Goal: Information Seeking & Learning: Check status

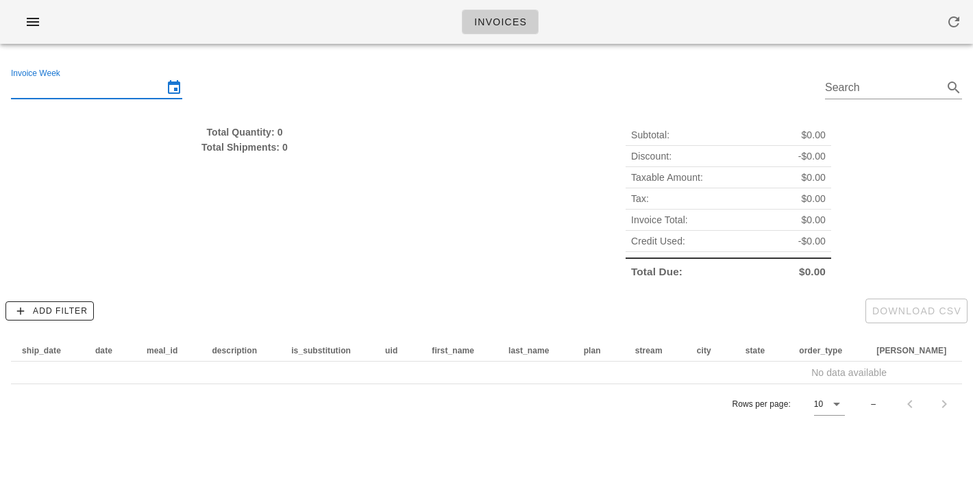
click at [90, 83] on input "Invoice Week" at bounding box center [87, 88] width 152 height 22
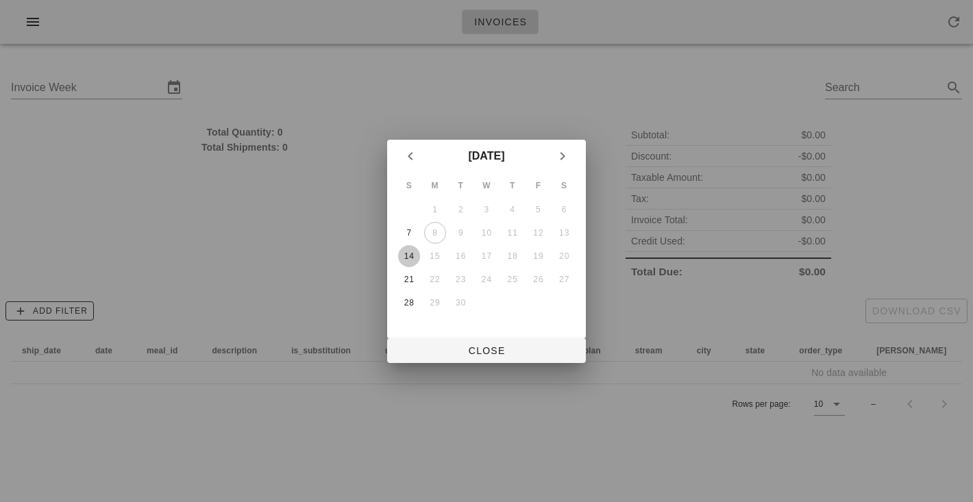
click at [411, 260] on div "14" at bounding box center [409, 257] width 22 height 10
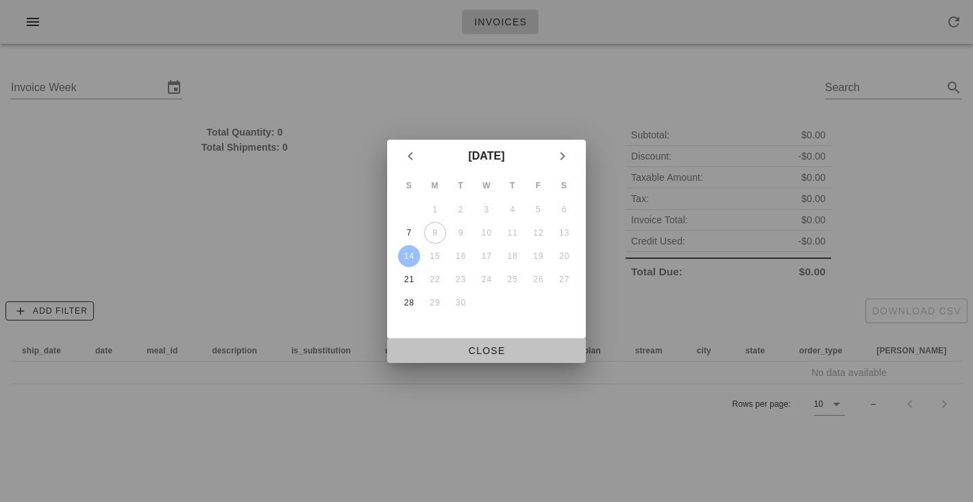
click at [458, 359] on button "Close" at bounding box center [486, 351] width 199 height 25
type input "Sunday September 14"
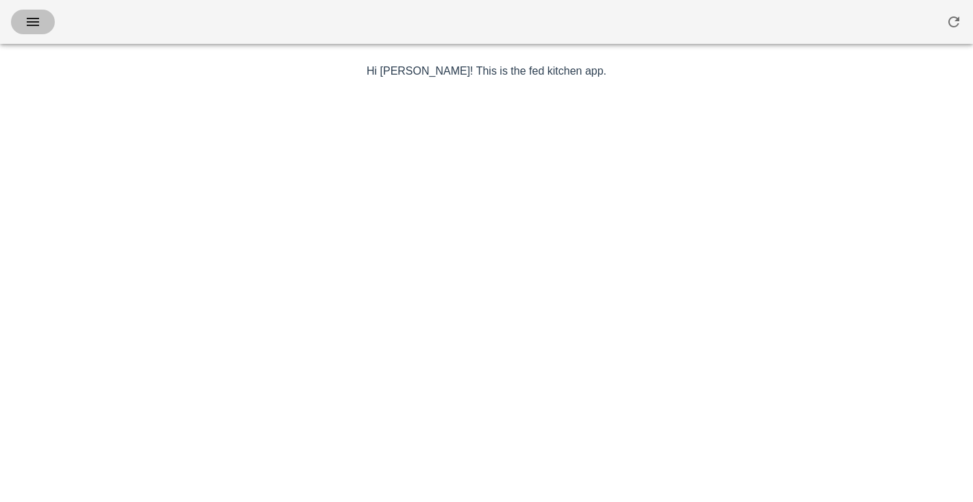
click at [22, 23] on span "button" at bounding box center [33, 22] width 22 height 16
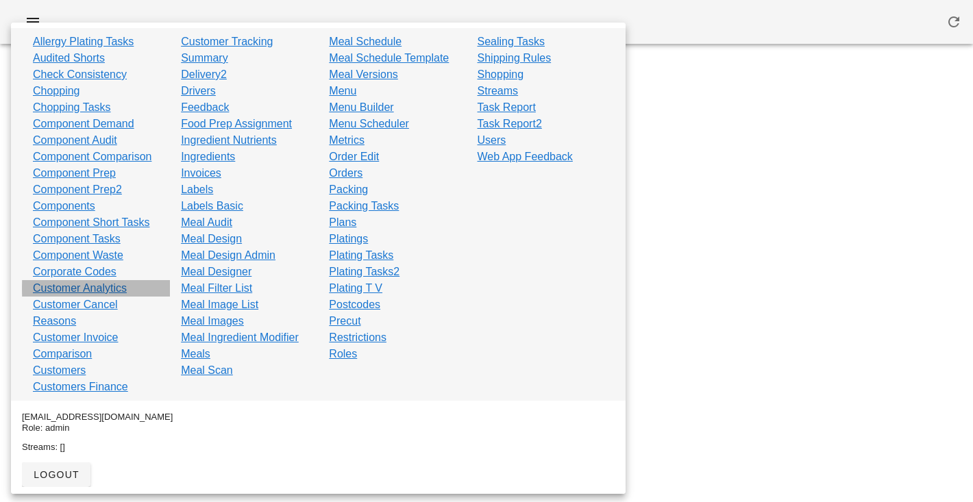
click at [56, 285] on link "Customer Analytics" at bounding box center [80, 288] width 94 height 16
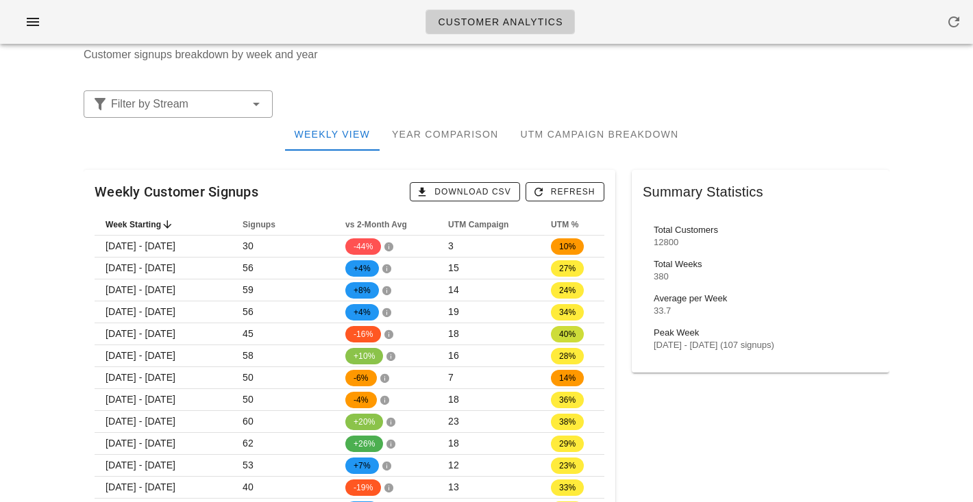
scroll to position [47, 0]
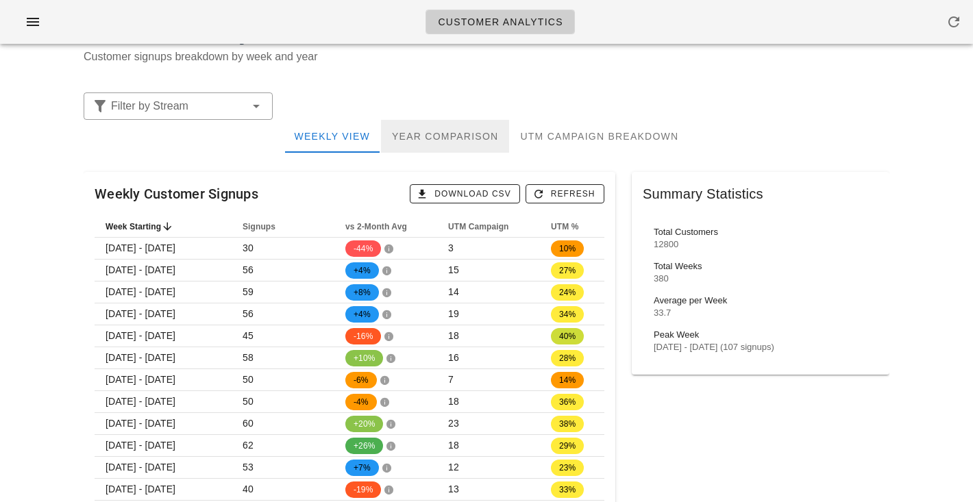
click at [459, 131] on div "Year Comparison" at bounding box center [445, 136] width 128 height 33
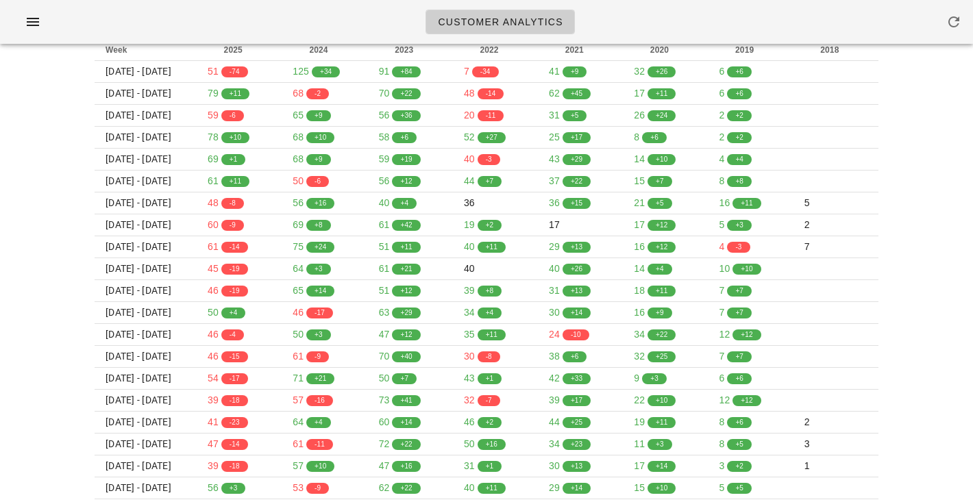
scroll to position [0, 0]
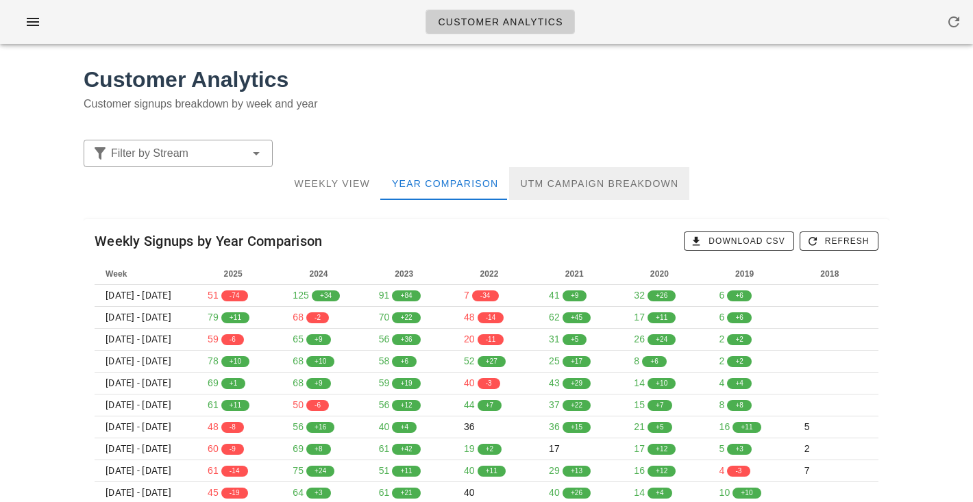
click at [590, 193] on div "UTM Campaign Breakdown" at bounding box center [599, 183] width 180 height 33
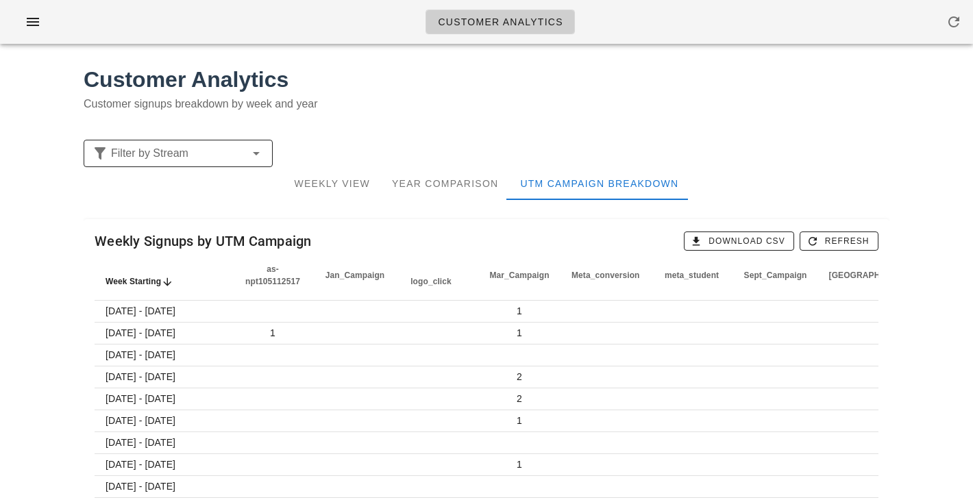
click at [226, 147] on input "Filter by Stream" at bounding box center [177, 154] width 132 height 22
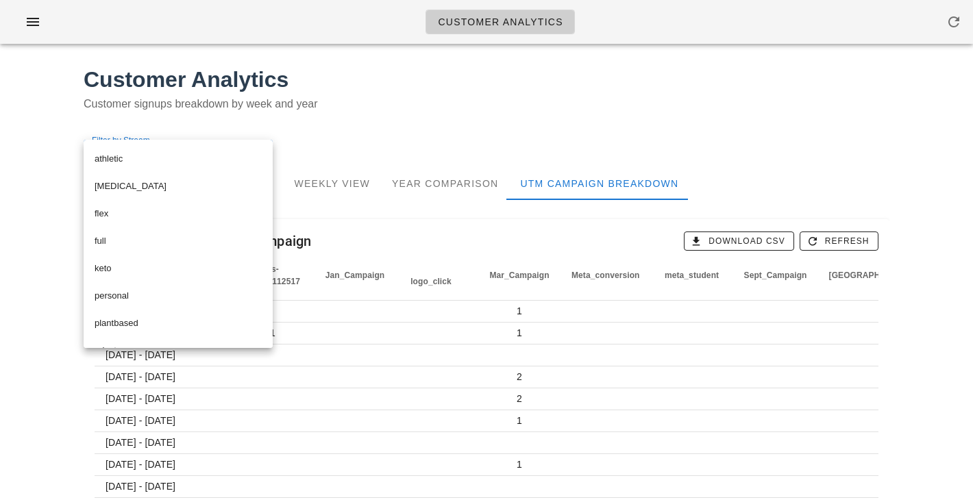
click at [362, 113] on div "Customer Analytics Customer signups breakdown by week and year" at bounding box center [486, 93] width 823 height 77
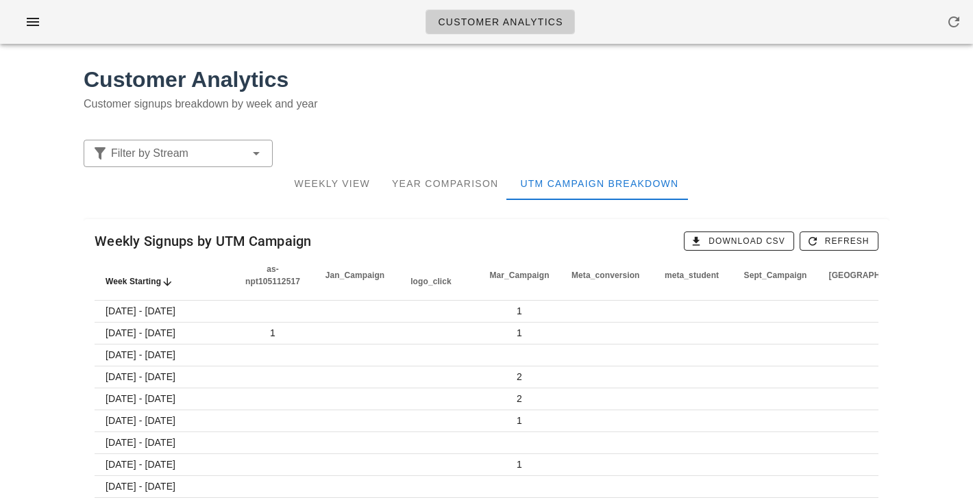
click at [673, 78] on h1 "Customer Analytics" at bounding box center [487, 79] width 806 height 33
click at [29, 16] on icon "button" at bounding box center [33, 22] width 16 height 16
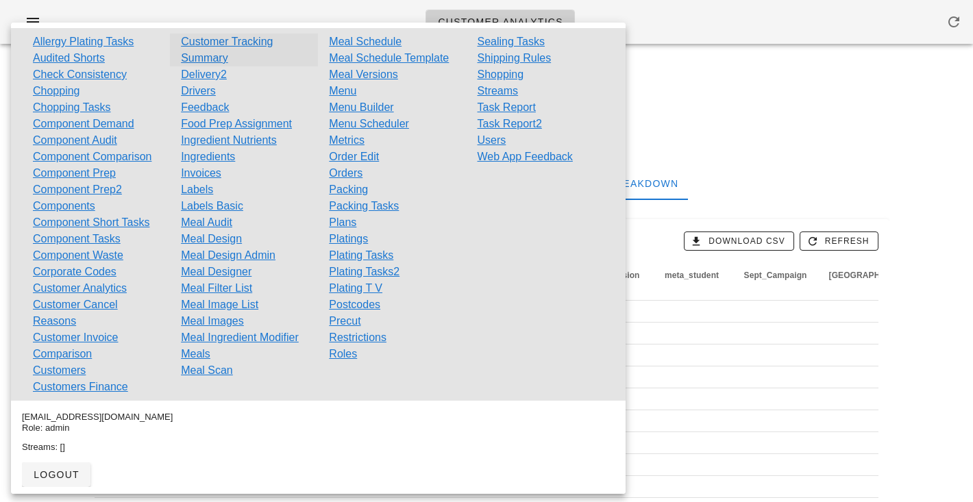
click at [260, 39] on link "Customer Tracking Summary" at bounding box center [244, 50] width 126 height 33
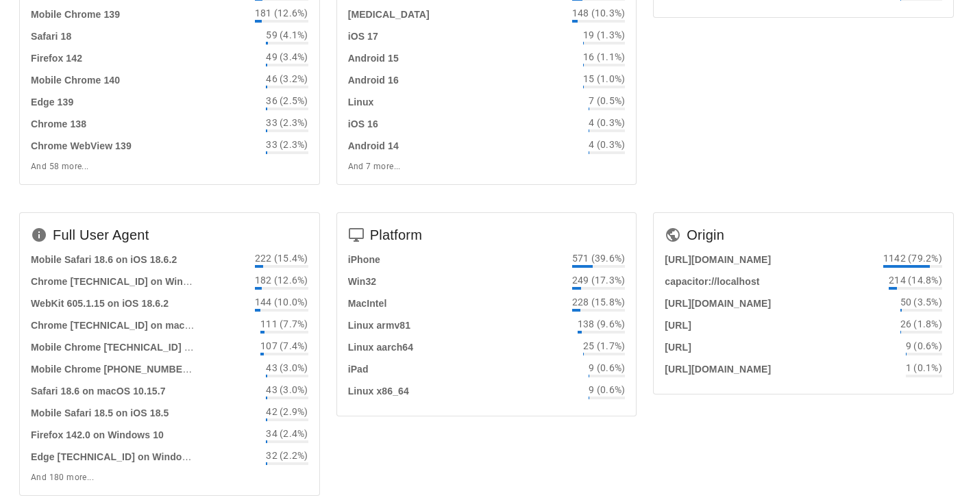
scroll to position [250, 0]
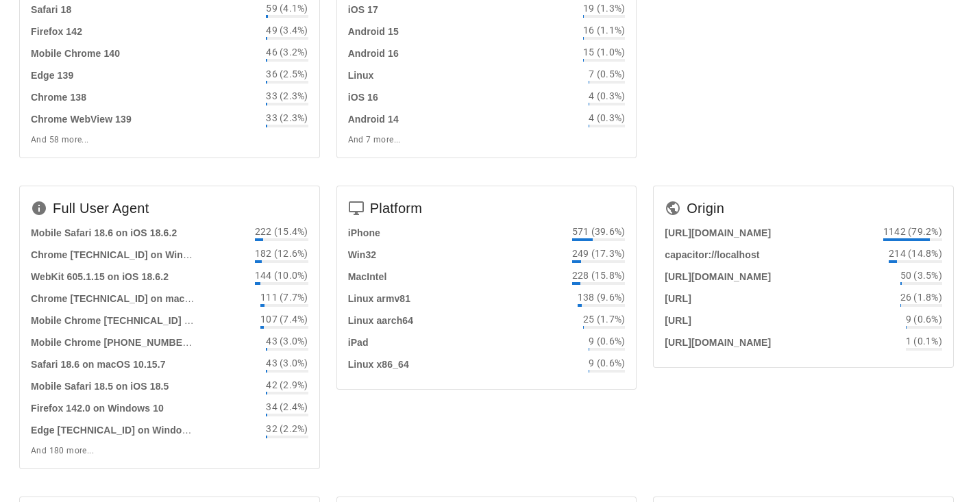
click at [670, 98] on div "Device Type mobile 847 (58.7%) desktop 580 (40.2%) tablet 15 (1.0%)" at bounding box center [803, 21] width 317 height 311
click at [658, 101] on div "Device Type mobile 847 (58.7%) desktop 580 (40.2%) tablet 15 (1.0%)" at bounding box center [803, 21] width 317 height 311
click at [651, 101] on div "Device Type mobile 847 (58.7%) desktop 580 (40.2%) tablet 15 (1.0%)" at bounding box center [803, 21] width 317 height 311
click at [681, 41] on div "Device Type mobile 847 (58.7%) desktop 580 (40.2%) tablet 15 (1.0%)" at bounding box center [803, 21] width 317 height 311
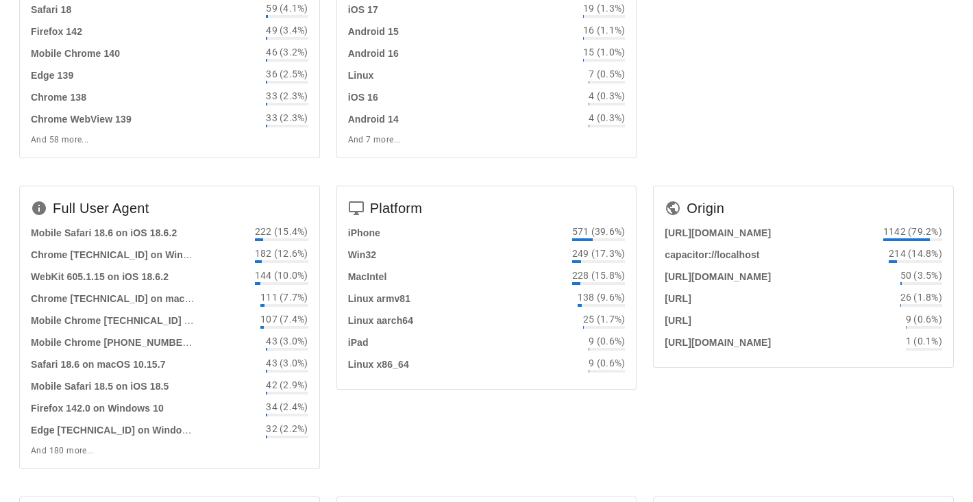
click at [645, 162] on div "Device Type mobile 847 (58.7%) desktop 580 (40.2%) tablet 15 (1.0%)" at bounding box center [803, 21] width 317 height 311
click at [300, 171] on div "Browser Mobile Safari 18 306 (21.2%) Chrome 139 298 (20.7%) WebKit 605 214 (14.…" at bounding box center [169, 21] width 317 height 311
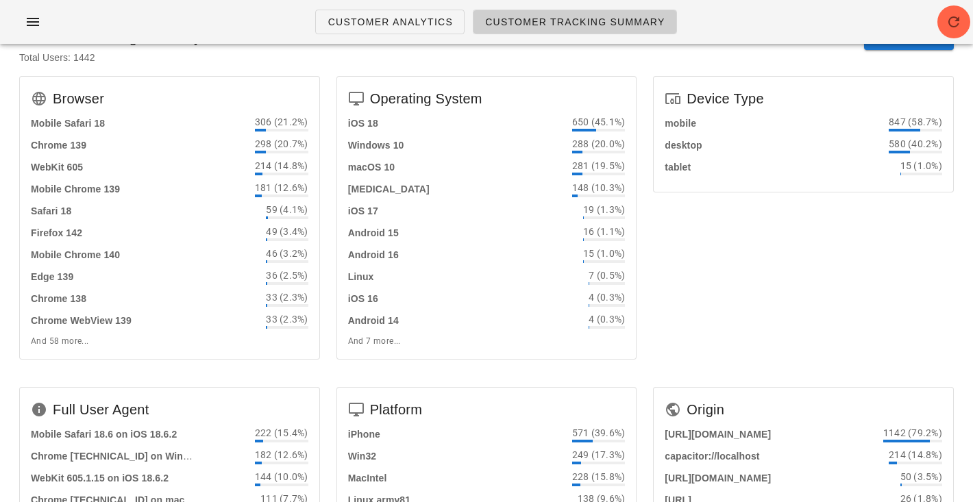
scroll to position [0, 0]
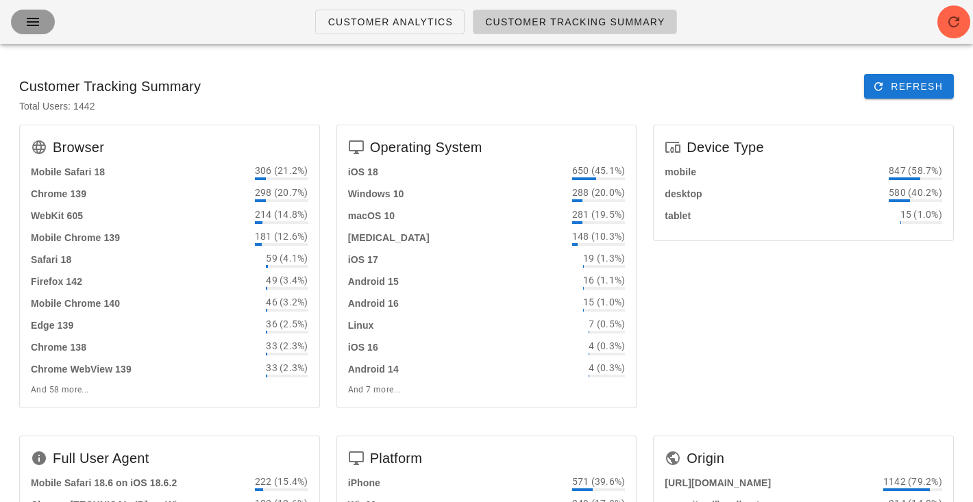
click at [29, 19] on icon "button" at bounding box center [33, 22] width 16 height 16
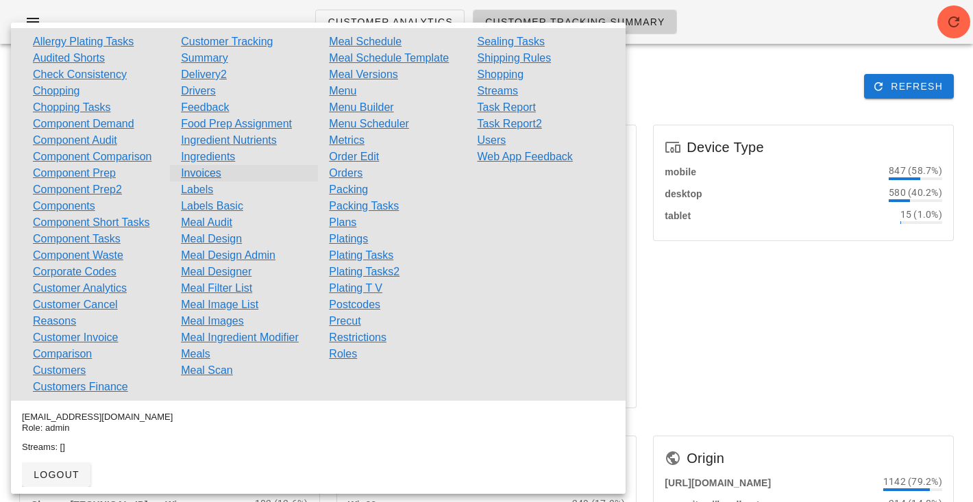
click at [189, 179] on link "Invoices" at bounding box center [201, 173] width 40 height 16
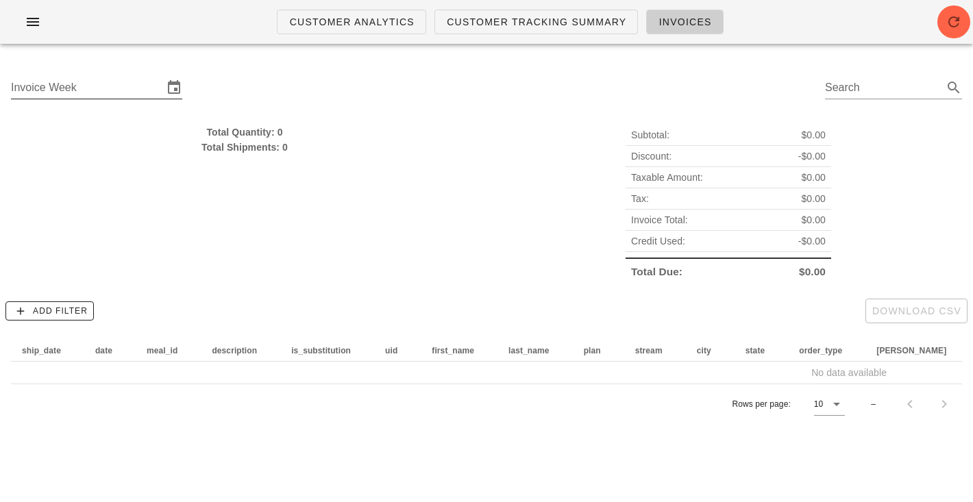
click at [140, 89] on input "Invoice Week" at bounding box center [87, 88] width 152 height 22
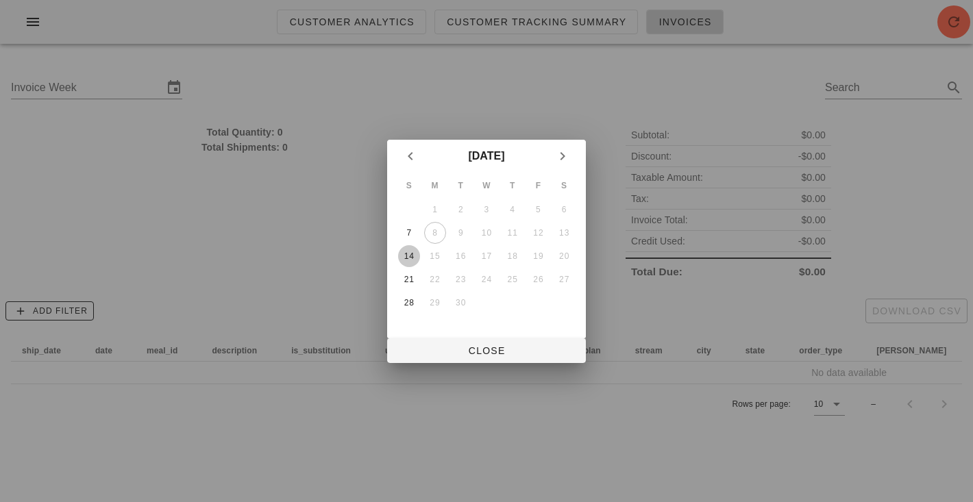
click at [412, 261] on button "14" at bounding box center [409, 256] width 22 height 22
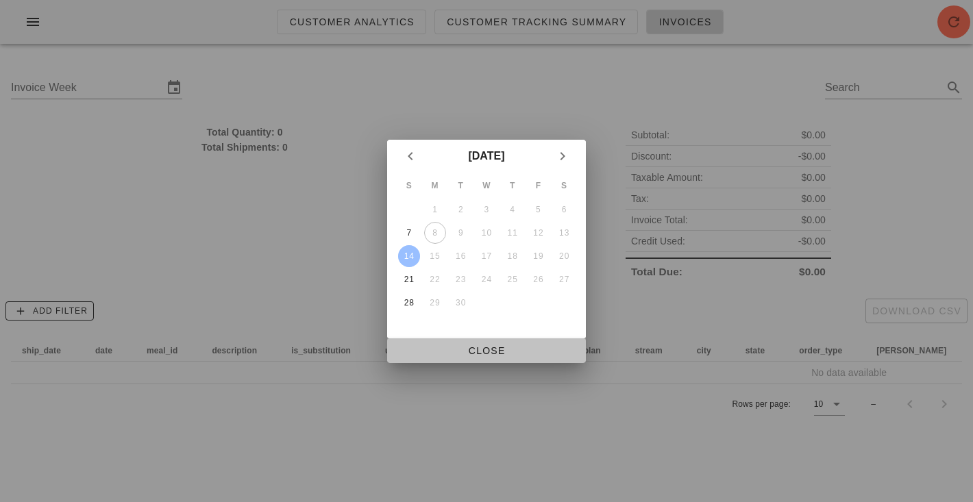
click at [487, 354] on span "Close" at bounding box center [486, 350] width 177 height 11
type input "Sunday September 14"
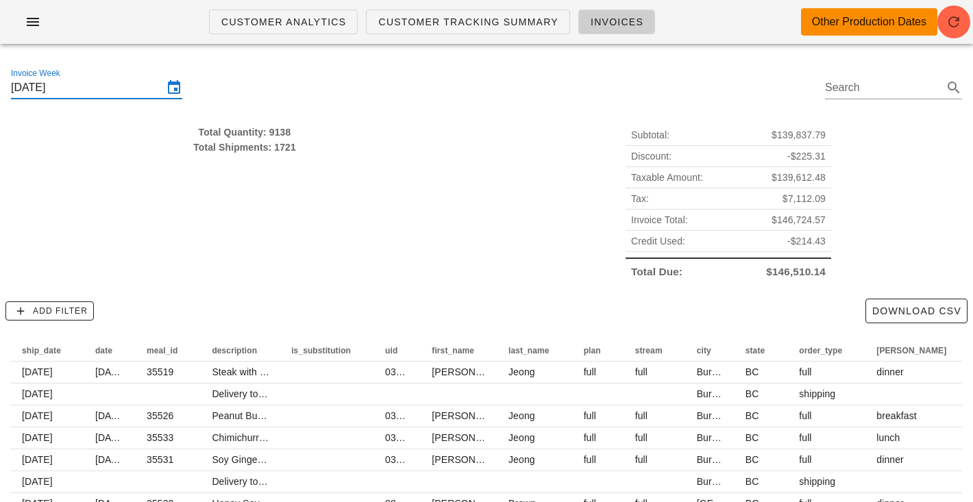
click at [281, 131] on div "Total Quantity: 9138" at bounding box center [244, 132] width 467 height 15
click at [279, 131] on div "Total Quantity: 9138" at bounding box center [244, 132] width 467 height 15
drag, startPoint x: 56, startPoint y: 148, endPoint x: 516, endPoint y: 157, distance: 460.7
click at [514, 155] on div "Total Quantity: 9138 Total Shipments: 1721 Subtotal: $139,837.79 Discount: -$22…" at bounding box center [487, 204] width 968 height 174
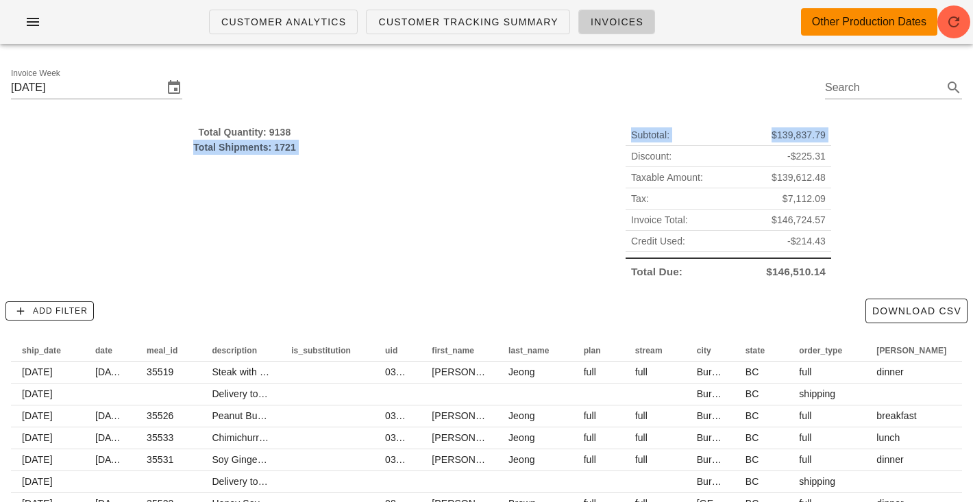
click at [516, 157] on div "Subtotal: $139,837.79 Discount: -$225.31 Taxable Amount: $139,612.48 Tax: $7,11…" at bounding box center [729, 204] width 484 height 174
drag, startPoint x: 516, startPoint y: 157, endPoint x: 516, endPoint y: 133, distance: 24.0
click at [516, 133] on div "Subtotal: $139,837.79 Discount: -$225.31 Taxable Amount: $139,612.48 Tax: $7,11…" at bounding box center [729, 204] width 484 height 174
drag, startPoint x: 482, startPoint y: 106, endPoint x: 482, endPoint y: 215, distance: 109.7
click at [482, 215] on div "Invoice Week Sunday September 14 Search Total Quantity: 9138 Total Shipments: 1…" at bounding box center [486, 344] width 973 height 578
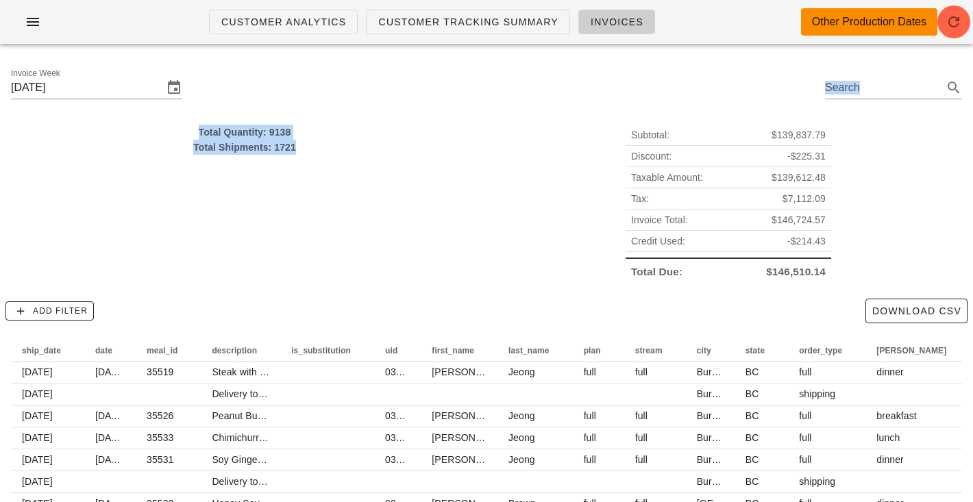
click at [482, 215] on div "Total Quantity: 9138 Total Shipments: 1721" at bounding box center [245, 204] width 484 height 174
drag, startPoint x: 482, startPoint y: 215, endPoint x: 509, endPoint y: 99, distance: 119.7
click at [509, 99] on div "Invoice Week Sunday September 14 Search Total Quantity: 9138 Total Shipments: 1…" at bounding box center [486, 344] width 973 height 578
click at [509, 99] on div "Invoice Week Sunday September 14 Search" at bounding box center [486, 90] width 973 height 70
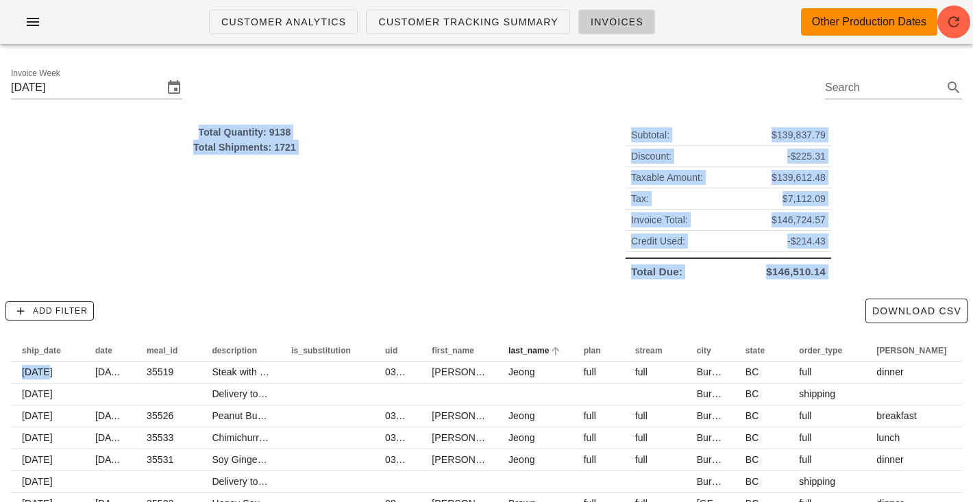
drag, startPoint x: 509, startPoint y: 99, endPoint x: 545, endPoint y: 356, distance: 260.2
click at [545, 356] on div "Invoice Week Sunday September 14 Search Total Quantity: 9138 Total Shipments: 1…" at bounding box center [486, 344] width 973 height 578
click at [615, 210] on div "Subtotal: $139,837.79 Discount: -$225.31 Taxable Amount: $139,612.48 Tax: $7,11…" at bounding box center [729, 204] width 484 height 174
drag, startPoint x: 683, startPoint y: 280, endPoint x: 653, endPoint y: 95, distance: 188.3
click at [653, 95] on div "Invoice Week Sunday September 14 Search Total Quantity: 9138 Total Shipments: 1…" at bounding box center [486, 344] width 973 height 578
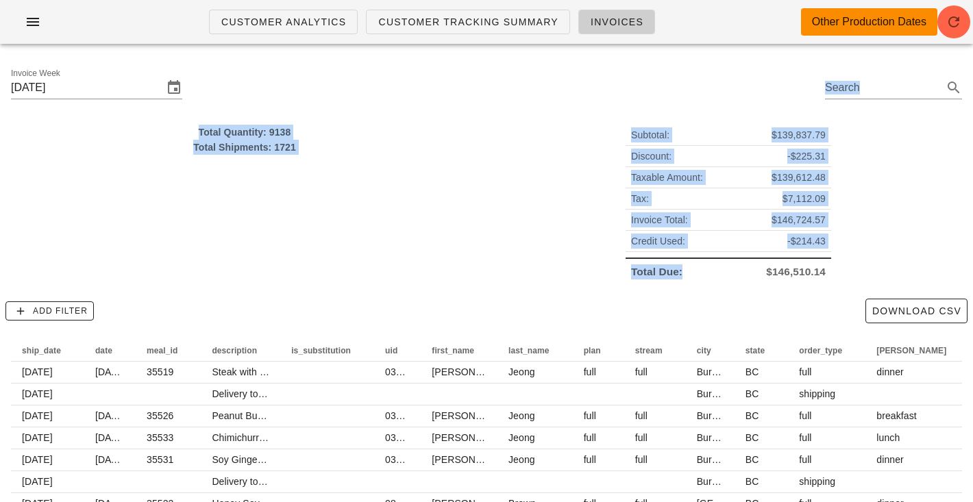
click at [653, 95] on div "Invoice Week Sunday September 14 Search" at bounding box center [486, 90] width 973 height 70
drag, startPoint x: 653, startPoint y: 95, endPoint x: 653, endPoint y: 334, distance: 239.2
click at [653, 328] on div "Invoice Week Sunday September 14 Search Total Quantity: 9138 Total Shipments: 1…" at bounding box center [486, 344] width 973 height 578
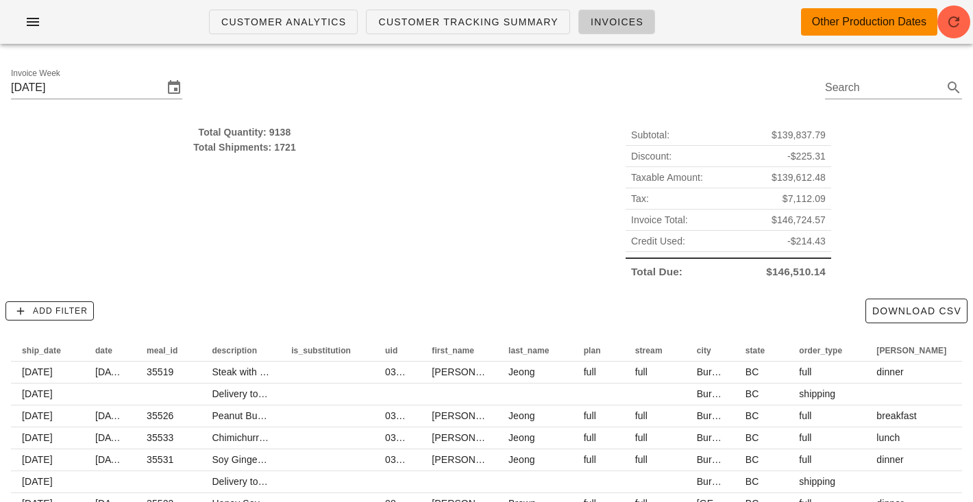
click at [604, 214] on div "Subtotal: $139,837.79 Discount: -$225.31 Taxable Amount: $139,612.48 Tax: $7,11…" at bounding box center [729, 204] width 484 height 174
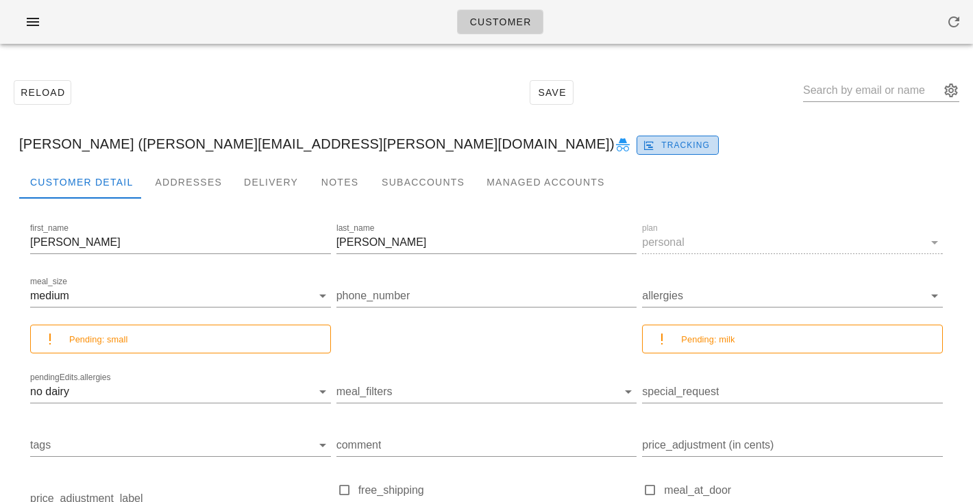
click at [646, 147] on span "Tracking" at bounding box center [678, 145] width 64 height 12
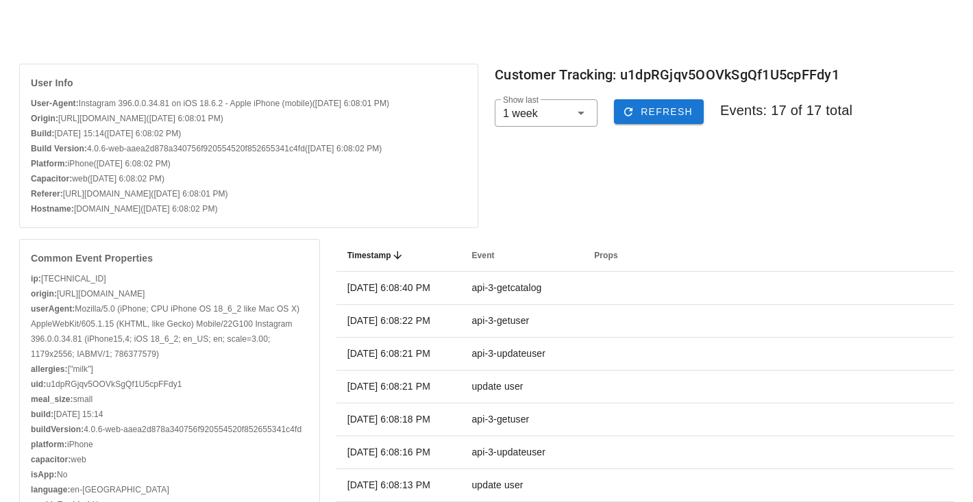
scroll to position [12, 0]
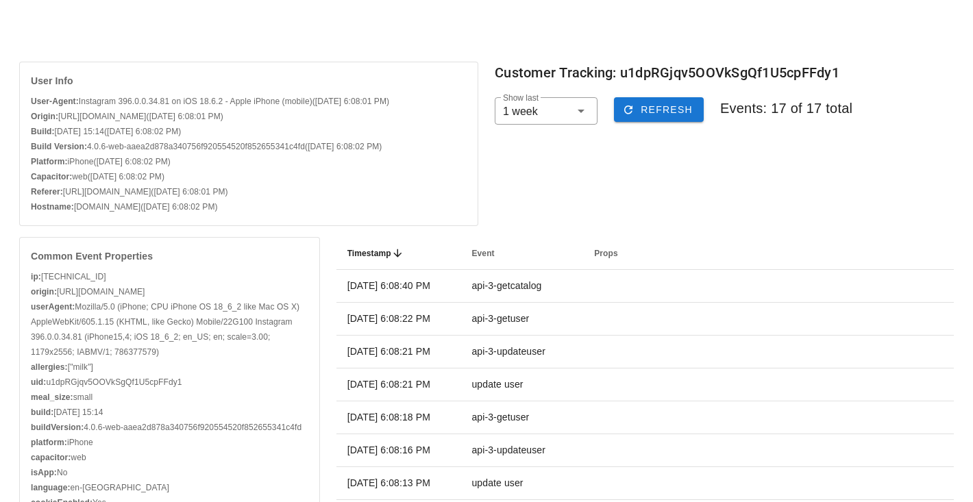
drag, startPoint x: 212, startPoint y: 104, endPoint x: 264, endPoint y: 204, distance: 113.4
click at [264, 204] on div "User-Agent: Instagram 396.0.0.34.81 on iOS 18.6.2 - Apple iPhone (mobile) (9/8/…" at bounding box center [249, 154] width 436 height 121
click at [217, 204] on span "([DATE] 6:08:02 PM)" at bounding box center [179, 207] width 77 height 10
drag, startPoint x: 264, startPoint y: 204, endPoint x: 168, endPoint y: 143, distance: 113.7
click at [168, 143] on div "User-Agent: Instagram 396.0.0.34.81 on iOS 18.6.2 - Apple iPhone (mobile) (9/8/…" at bounding box center [249, 154] width 436 height 121
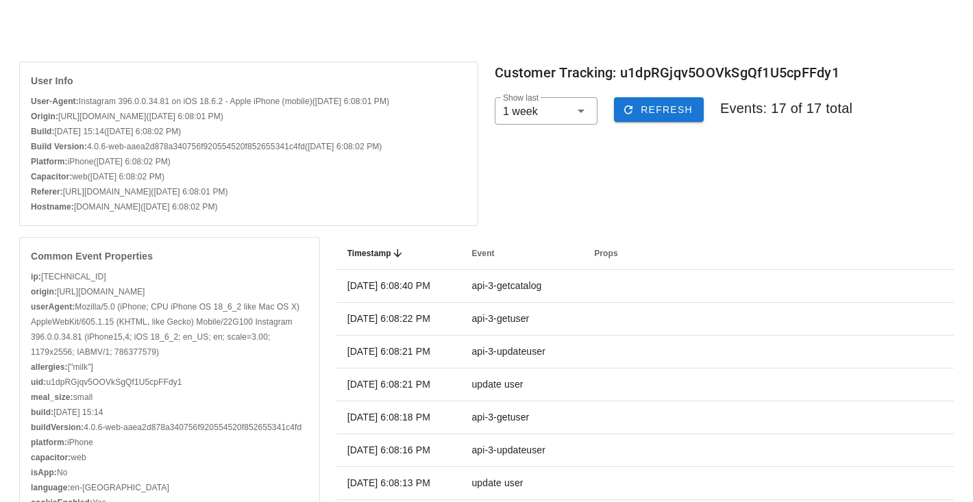
click at [168, 143] on div "Build Version: 4.0.6-web-aaea2d878a340756f920554520f852655341c4fd (9/8/2025, 6:…" at bounding box center [249, 146] width 436 height 15
click at [165, 68] on div "User Info" at bounding box center [249, 78] width 458 height 32
click at [235, 102] on div "User-Agent: Instagram 396.0.0.34.81 on iOS 18.6.2 - Apple iPhone (mobile) (9/8/…" at bounding box center [249, 101] width 436 height 15
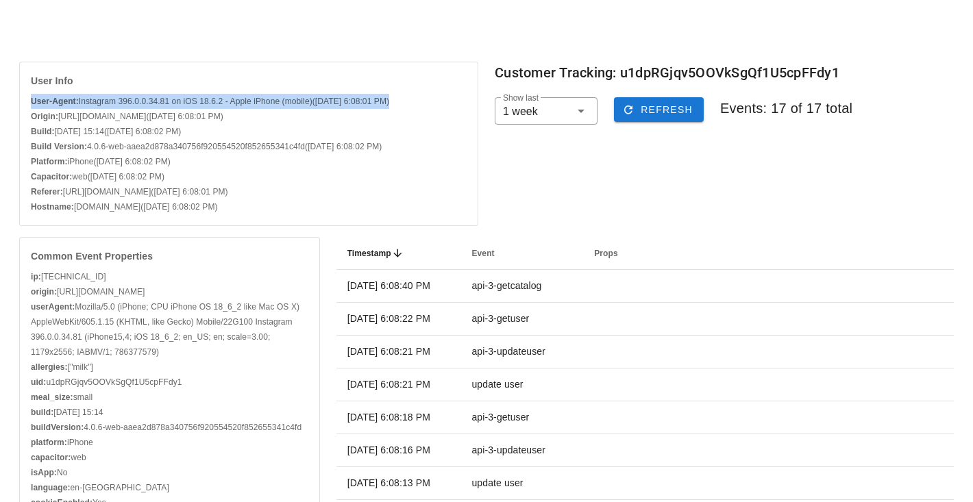
click at [235, 102] on div "User-Agent: Instagram 396.0.0.34.81 on iOS 18.6.2 - Apple iPhone (mobile) (9/8/…" at bounding box center [249, 101] width 436 height 15
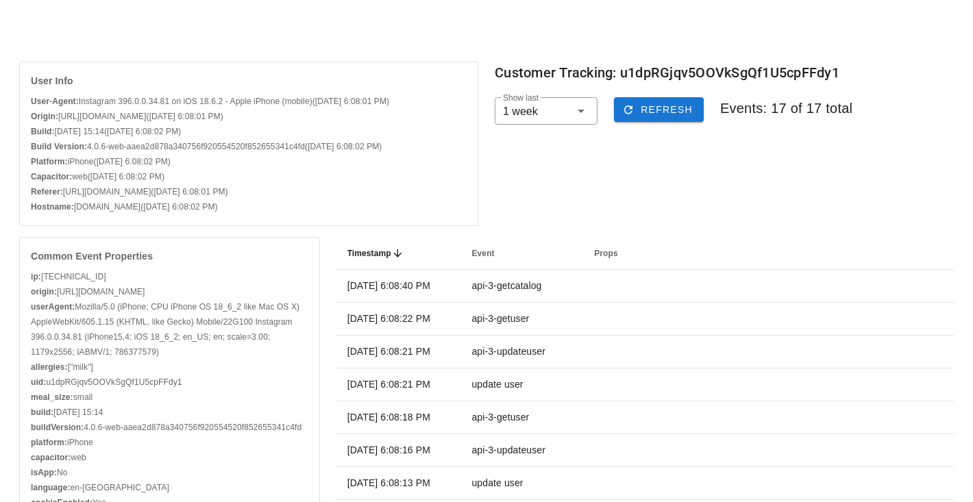
click at [236, 138] on div "Build: 2025-09-08 15:14 (9/8/2025, 6:08:02 PM)" at bounding box center [249, 131] width 436 height 15
drag, startPoint x: 236, startPoint y: 138, endPoint x: 255, endPoint y: 250, distance: 114.0
click at [255, 250] on div "User Info User-Agent: Instagram 396.0.0.34.81 on iOS 18.6.2 - Apple iPhone (mob…" at bounding box center [486, 355] width 957 height 609
click at [263, 212] on div "Hostname: personalized.fedfedfed.com (9/8/2025, 6:08:02 PM)" at bounding box center [249, 206] width 436 height 15
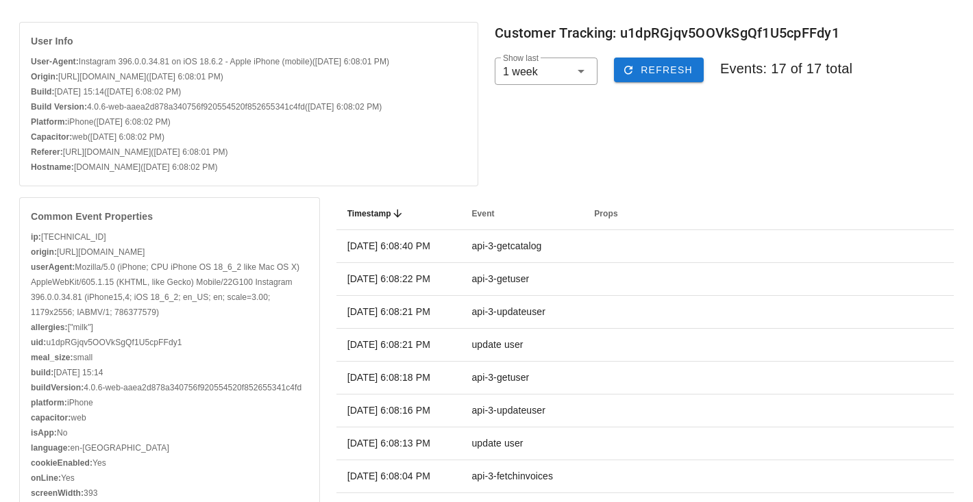
scroll to position [178, 0]
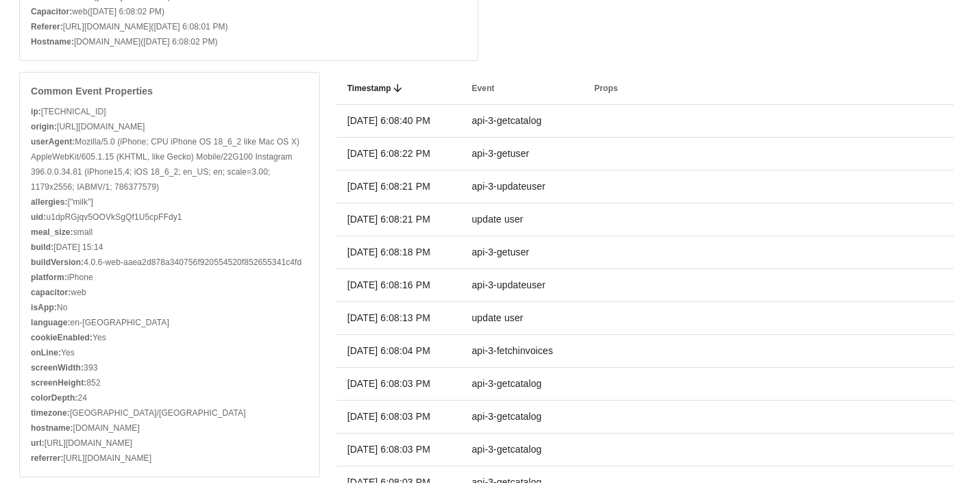
click at [93, 129] on div "origin: https://personalized.fedfedfed.com" at bounding box center [170, 126] width 278 height 15
drag, startPoint x: 93, startPoint y: 129, endPoint x: 186, endPoint y: 129, distance: 92.5
click at [184, 130] on div "origin: https://personalized.fedfedfed.com" at bounding box center [170, 126] width 278 height 15
click at [186, 129] on div "origin: https://personalized.fedfedfed.com" at bounding box center [170, 126] width 278 height 15
drag, startPoint x: 83, startPoint y: 104, endPoint x: 130, endPoint y: 221, distance: 126.4
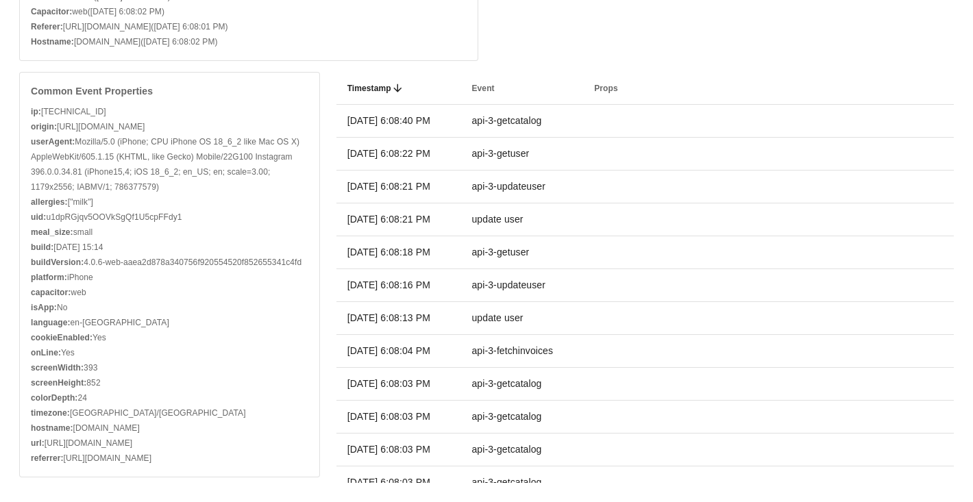
click at [130, 221] on div "ip: 2001:569:6fe7:5a83:5d2a:910d:66b4:834a origin: https://personalized.fedfedf…" at bounding box center [170, 285] width 278 height 362
click at [130, 221] on div "uid: u1dpRGjqv5OOVkSgQf1U5cpFFdy1" at bounding box center [170, 217] width 278 height 15
drag, startPoint x: 77, startPoint y: 278, endPoint x: 277, endPoint y: 287, distance: 200.4
click at [276, 288] on div "ip: 2001:569:6fe7:5a83:5d2a:910d:66b4:834a origin: https://personalized.fedfedf…" at bounding box center [170, 285] width 278 height 362
click at [277, 287] on div "capacitor: web" at bounding box center [170, 292] width 278 height 15
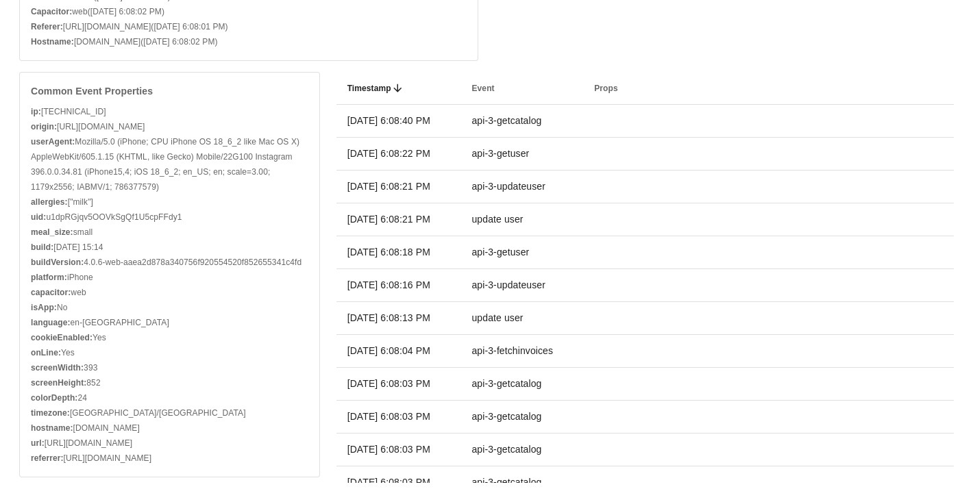
drag, startPoint x: 277, startPoint y: 287, endPoint x: 284, endPoint y: 399, distance: 112.7
click at [284, 399] on div "ip: 2001:569:6fe7:5a83:5d2a:910d:66b4:834a origin: https://personalized.fedfedf…" at bounding box center [170, 285] width 278 height 362
click at [284, 400] on div "colorDepth: 24" at bounding box center [170, 398] width 278 height 15
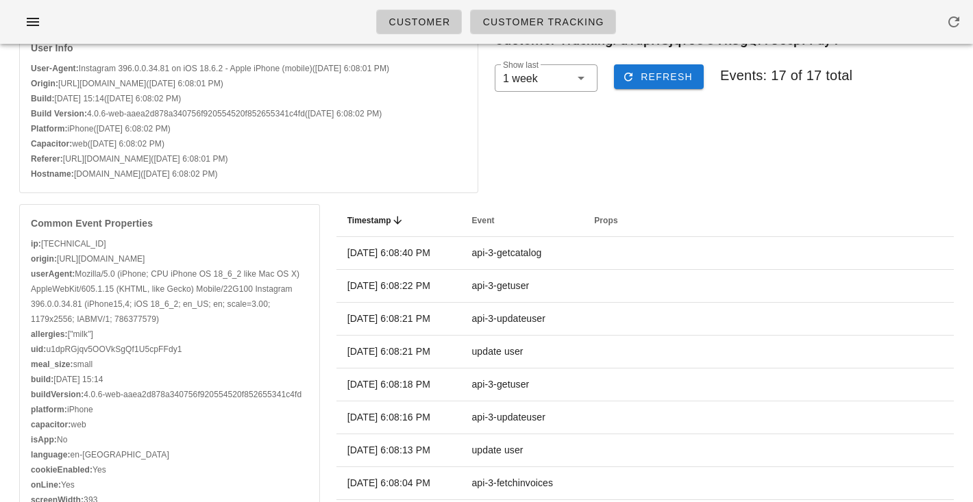
scroll to position [43, 0]
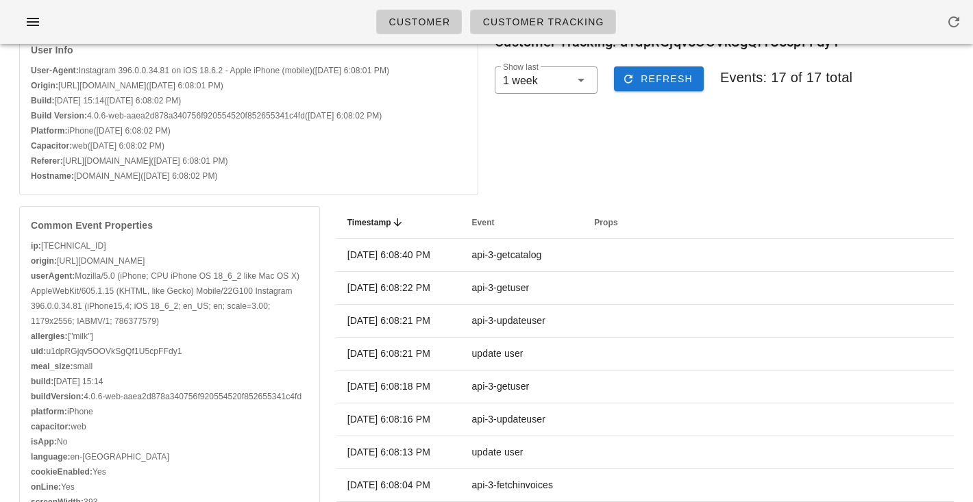
click at [97, 245] on div "ip: 2001:569:6fe7:5a83:5d2a:910d:66b4:834a" at bounding box center [170, 246] width 278 height 15
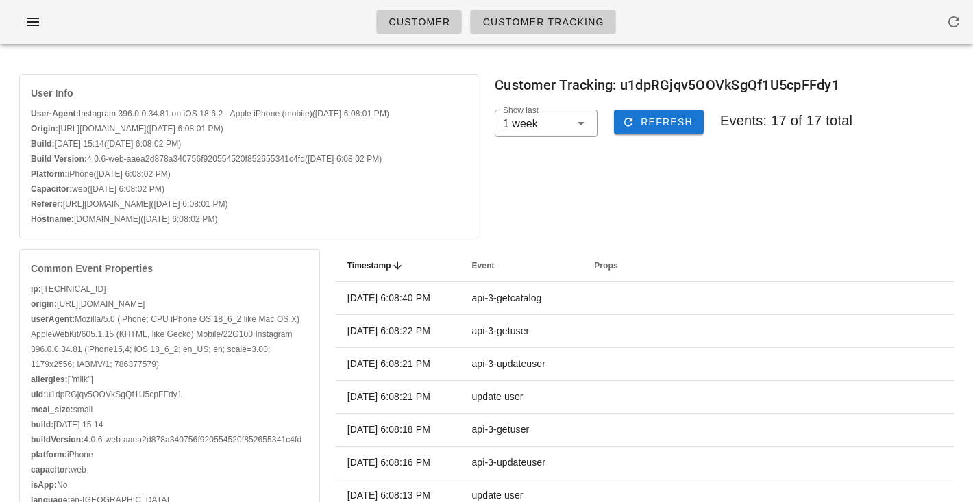
click at [108, 189] on span "(9/8/2025, 6:08:02 PM)" at bounding box center [126, 189] width 77 height 10
click at [191, 28] on div "Customer Customer Tracking" at bounding box center [486, 22] width 973 height 44
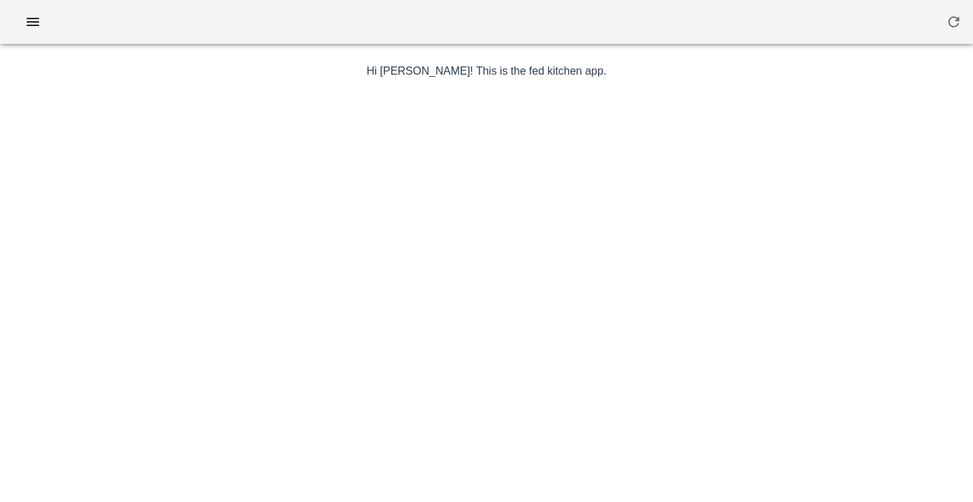
click at [271, 11] on div at bounding box center [486, 22] width 973 height 44
